Goal: Navigation & Orientation: Find specific page/section

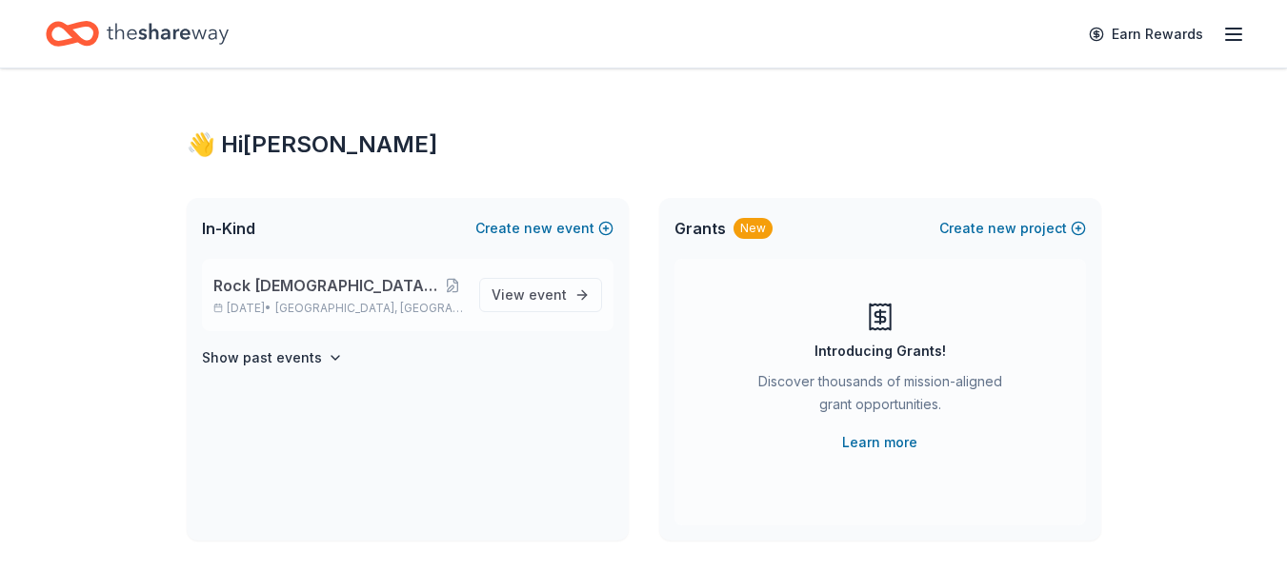
click at [355, 291] on span "Rock [DEMOGRAPHIC_DATA] 17th Annual Music Fest" at bounding box center [327, 285] width 229 height 23
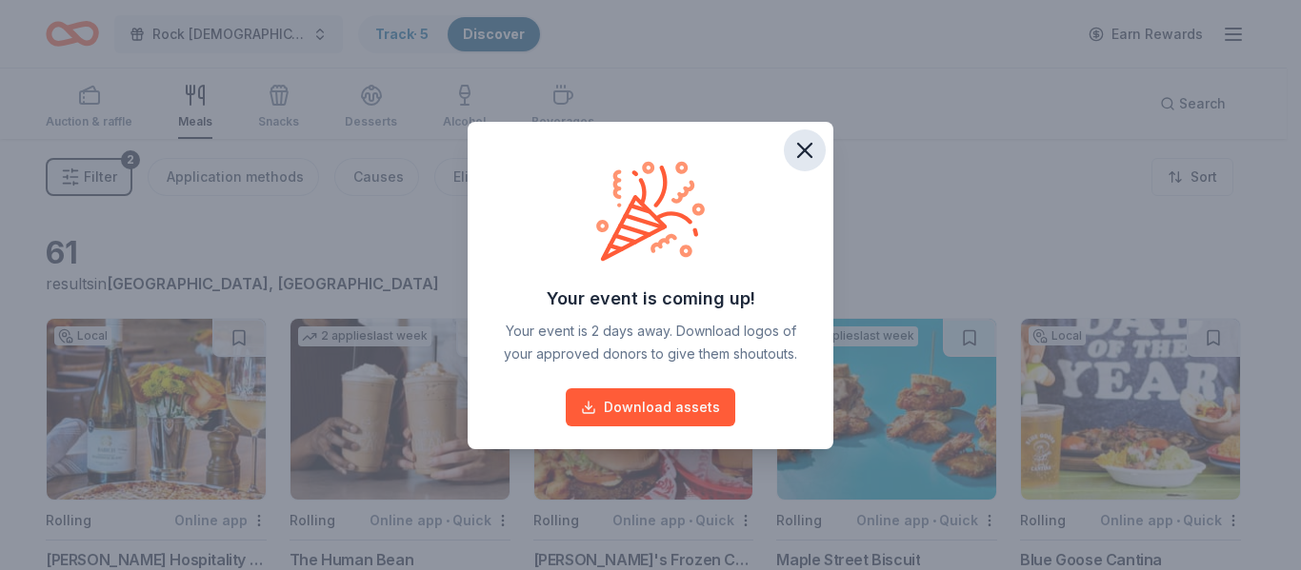
click at [804, 152] on icon "button" at bounding box center [804, 150] width 13 height 13
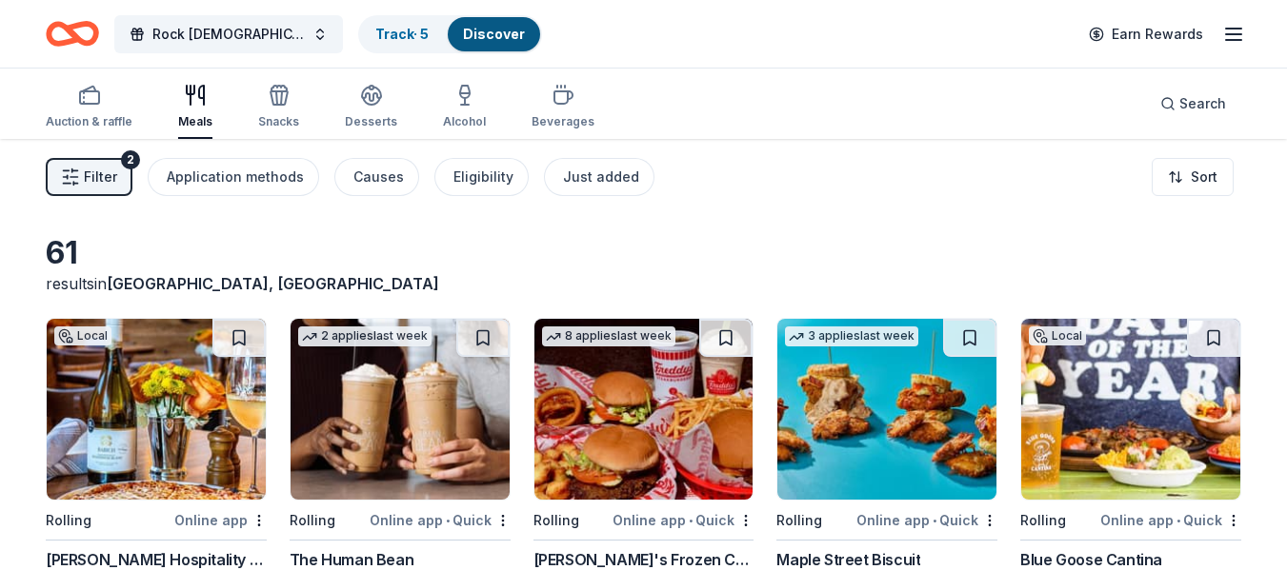
click at [1228, 25] on icon "button" at bounding box center [1233, 34] width 23 height 23
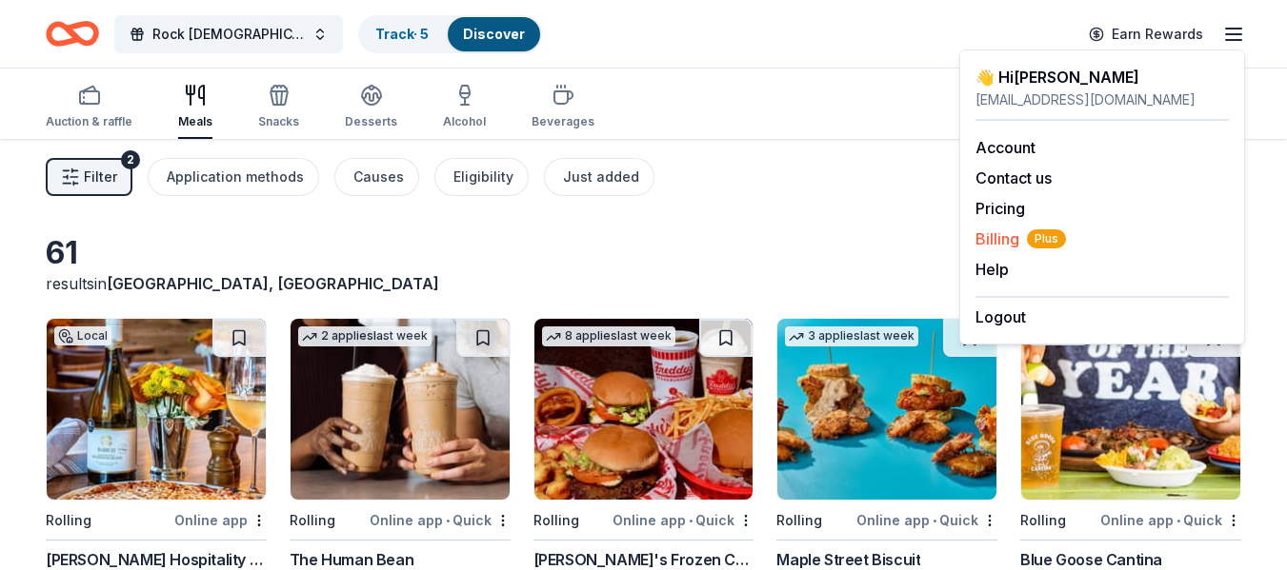
click at [1000, 240] on span "Billing Plus" at bounding box center [1020, 239] width 90 height 23
